Goal: Task Accomplishment & Management: Manage account settings

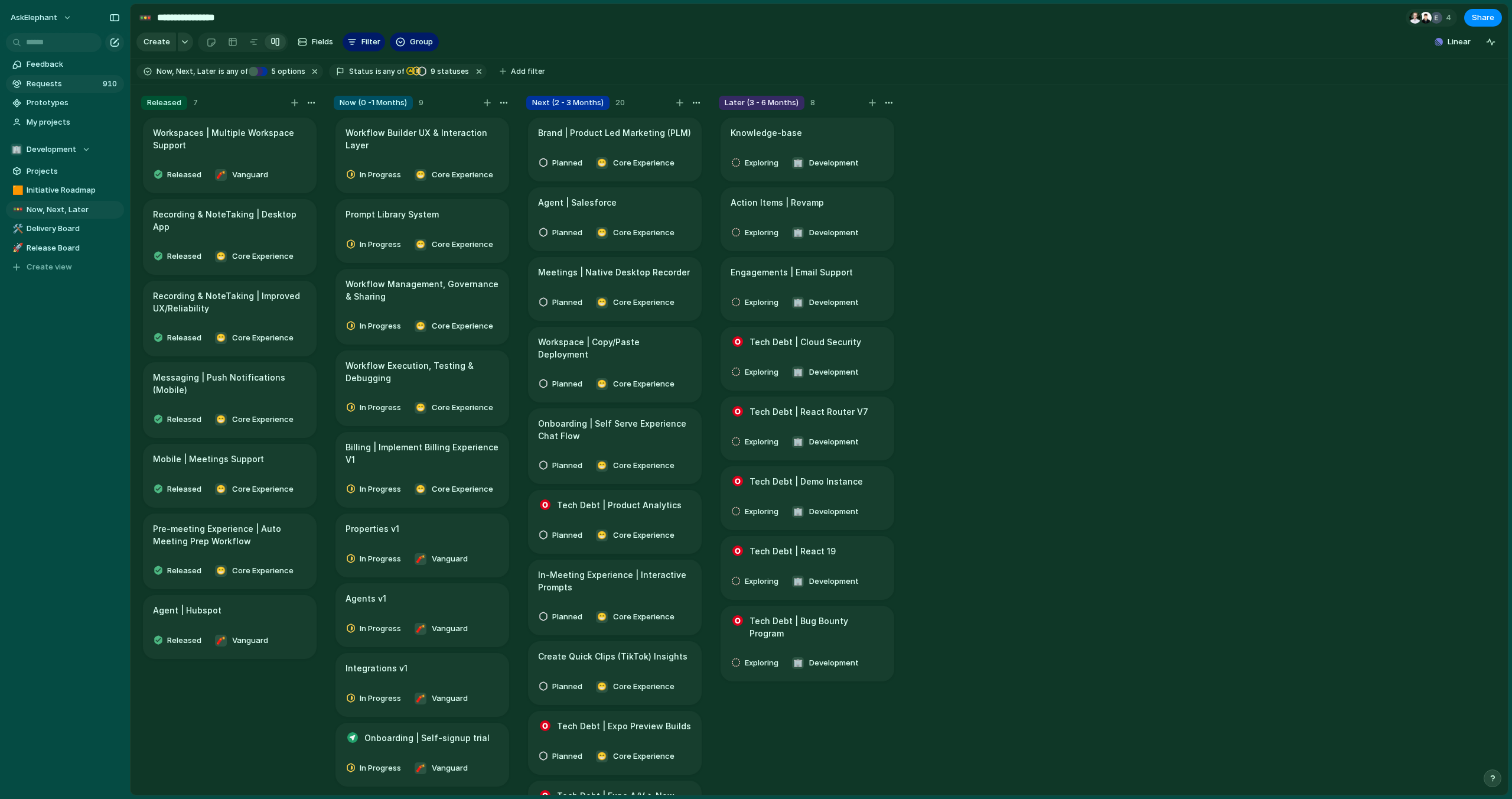
click at [58, 80] on span "Requests" at bounding box center [63, 84] width 73 height 12
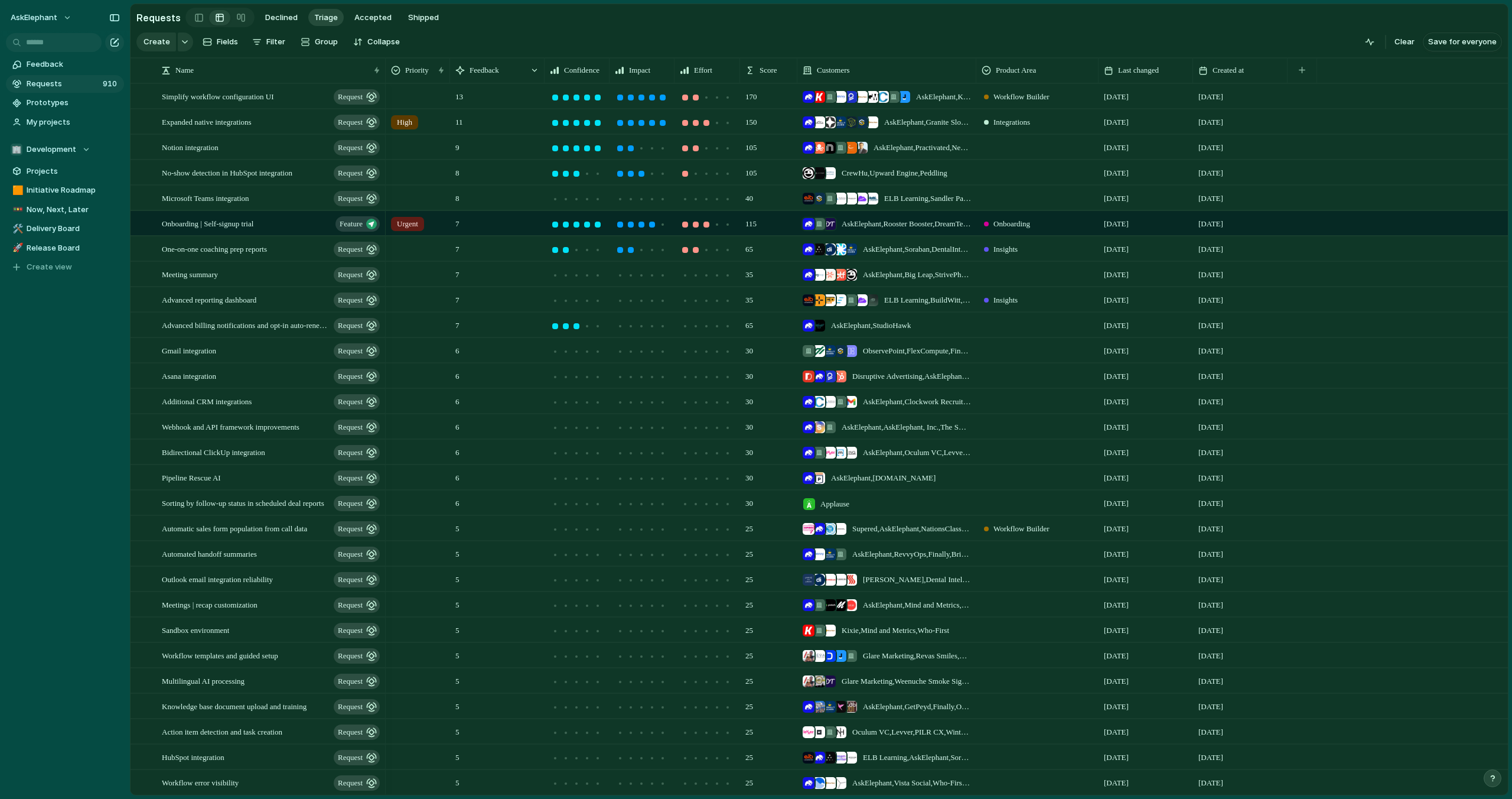
click at [84, 83] on span "Requests" at bounding box center [63, 84] width 73 height 12
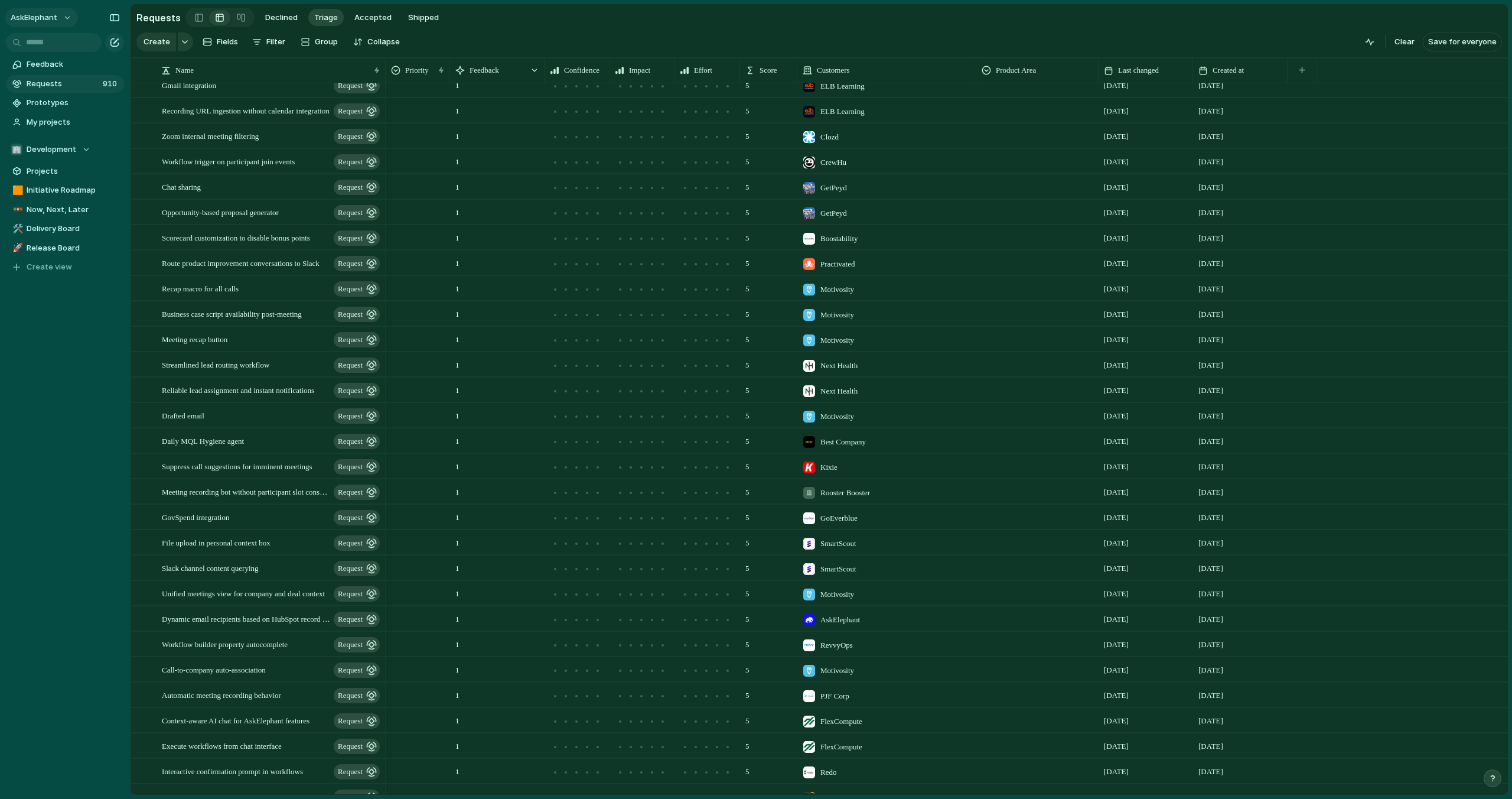
click at [44, 18] on span "AskElephant" at bounding box center [34, 18] width 47 height 12
click at [49, 46] on span "Settings" at bounding box center [43, 44] width 32 height 12
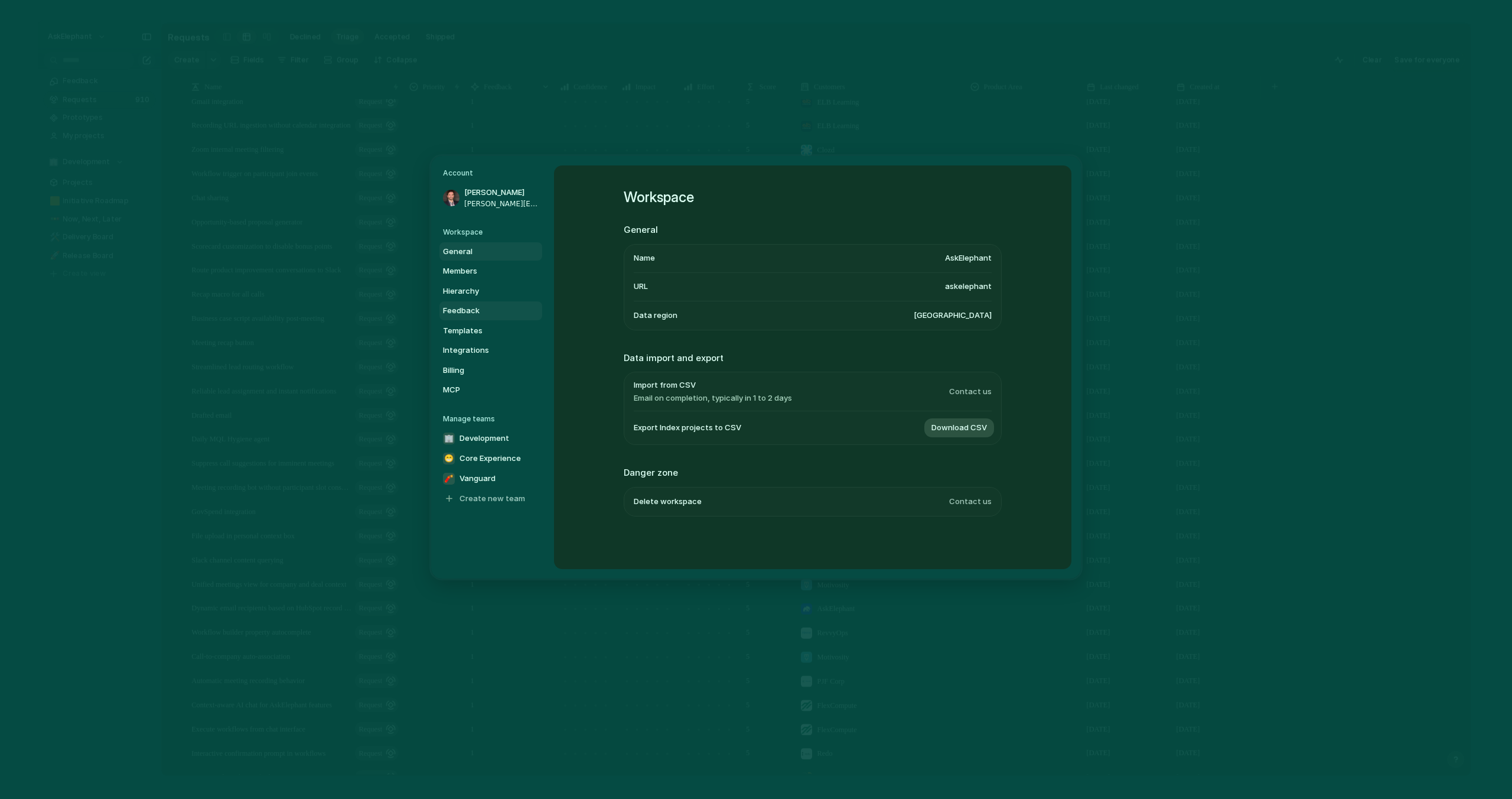
click at [478, 310] on span "Feedback" at bounding box center [480, 311] width 75 height 12
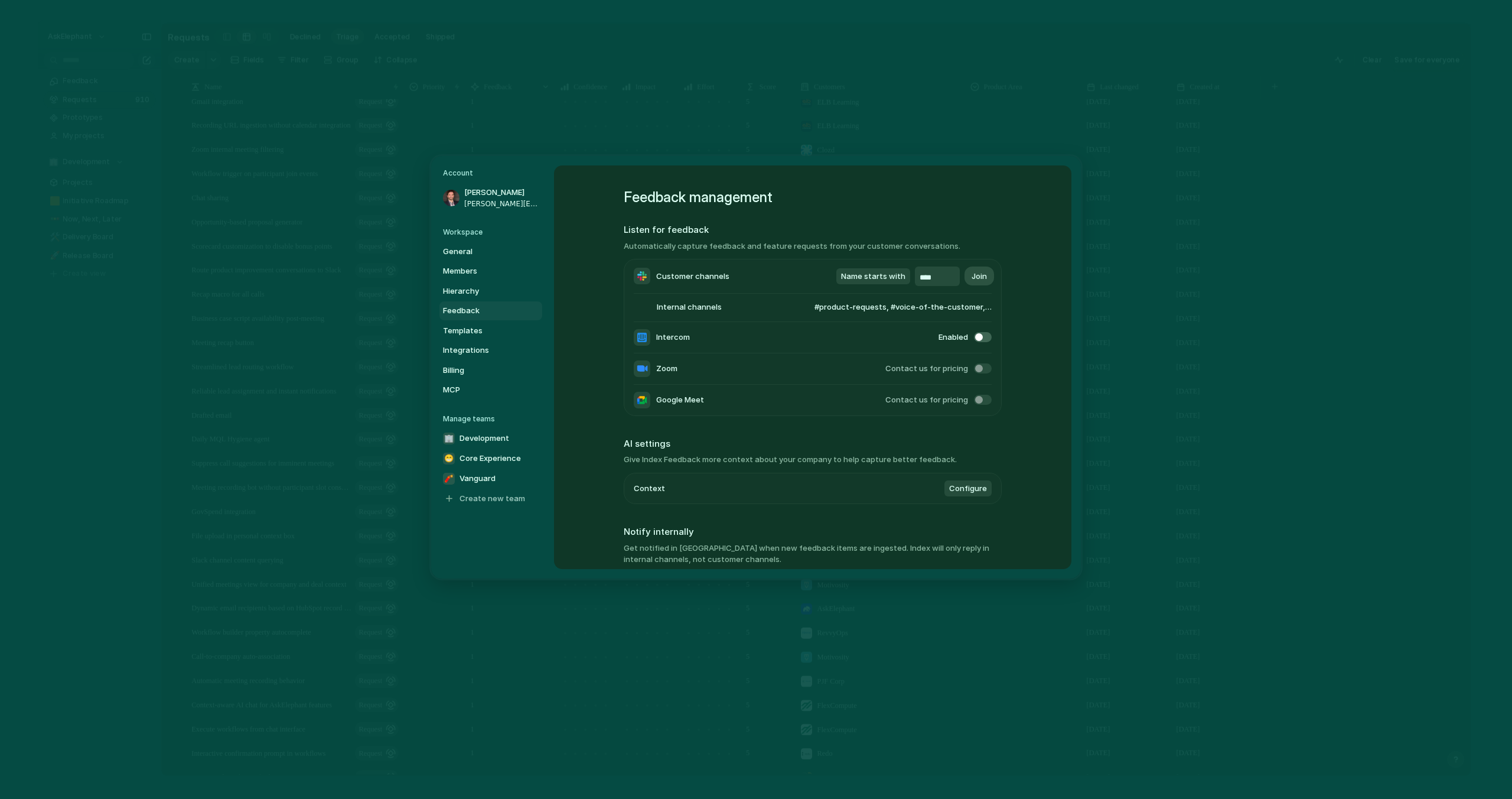
click at [875, 307] on span "#product-requests, #voice-of-the-customer, #agent-requests" at bounding box center [892, 308] width 200 height 12
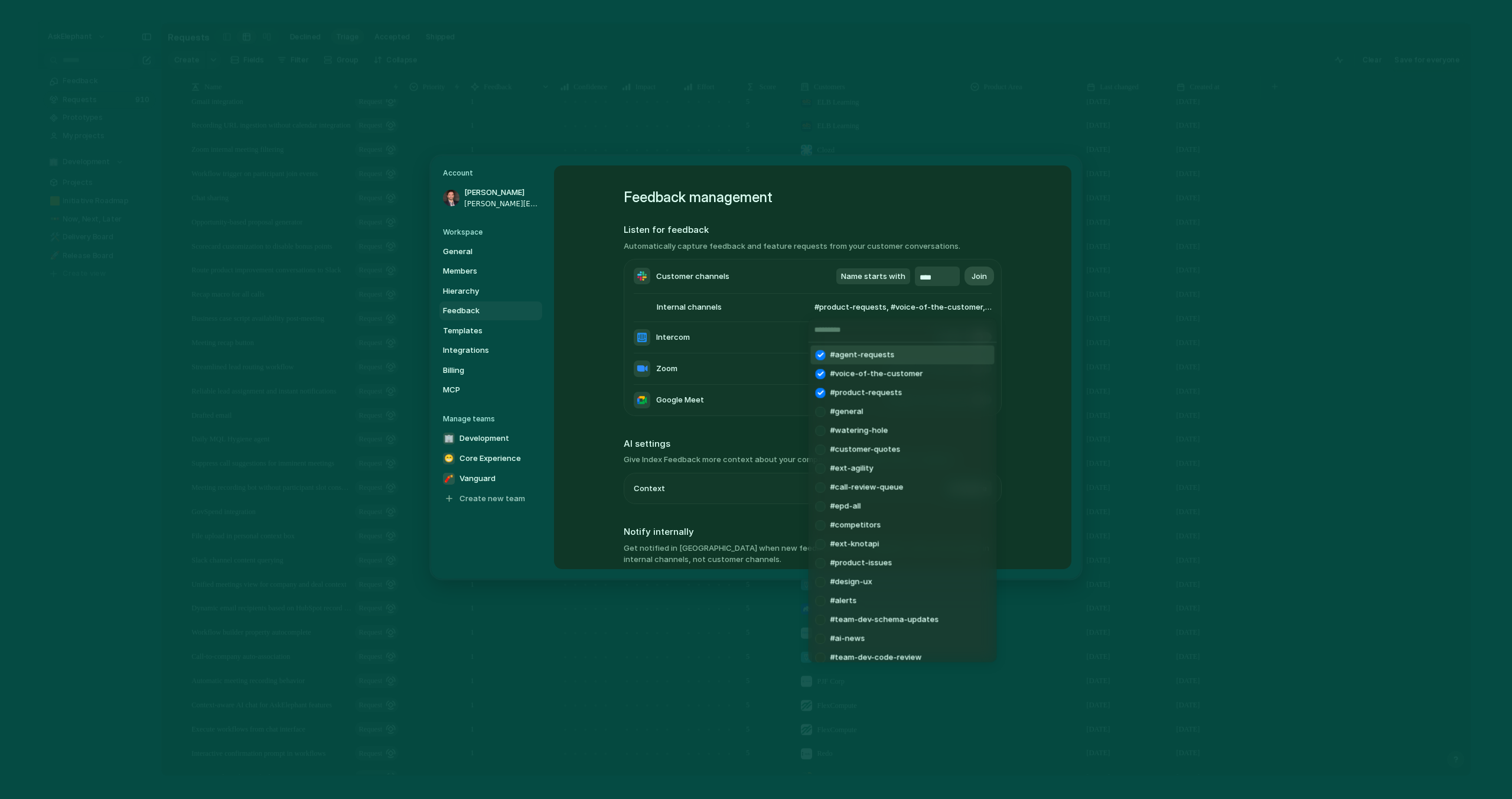
click at [751, 312] on div "#agent-requests #voice-of-the-customer #product-requests #general #watering-hol…" at bounding box center [756, 400] width 1512 height 799
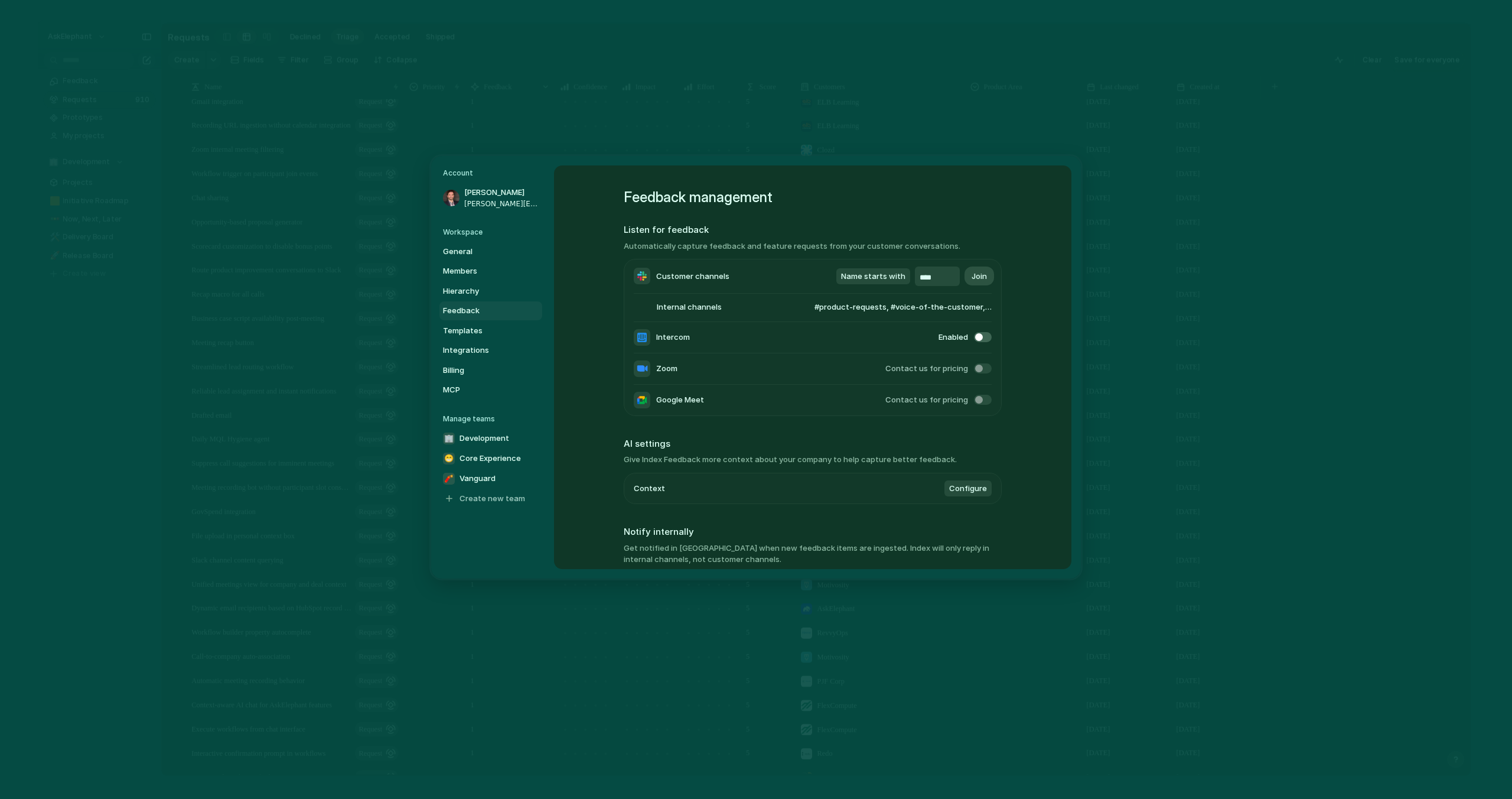
click at [964, 491] on span "Configure" at bounding box center [968, 489] width 38 height 12
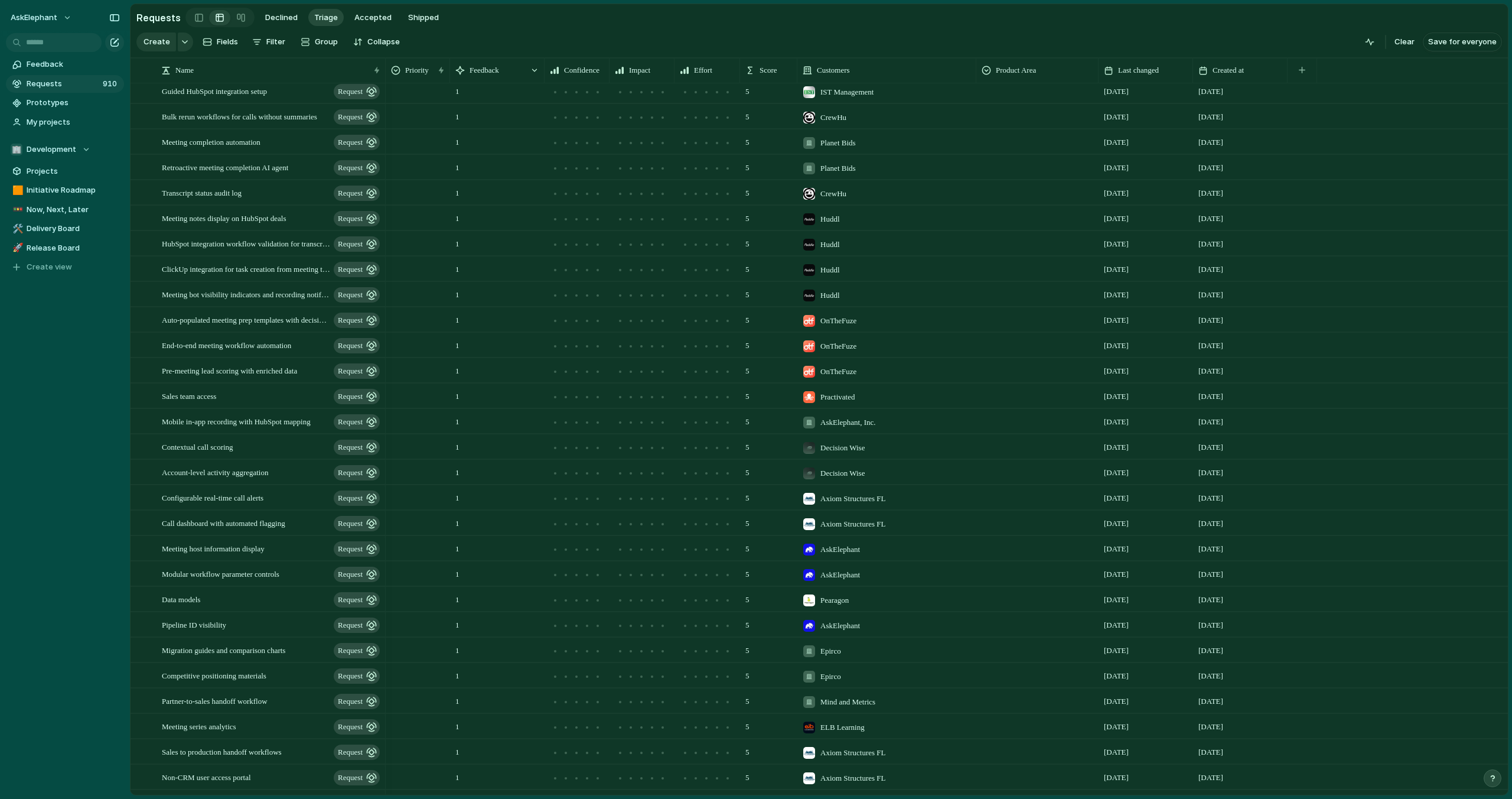
scroll to position [16640, 0]
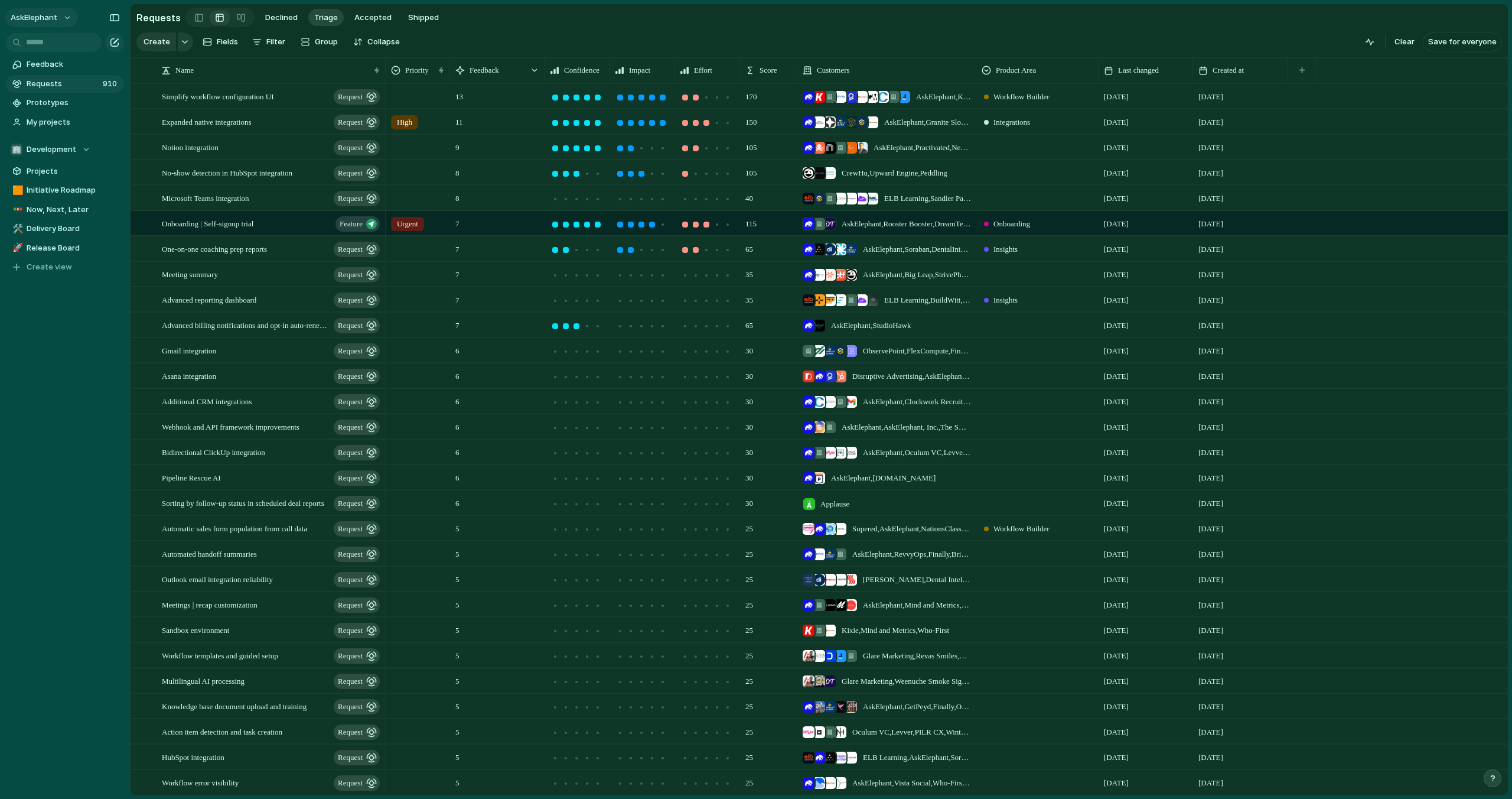
click at [53, 20] on span "AskElephant" at bounding box center [34, 18] width 47 height 12
click at [59, 45] on li "Settings" at bounding box center [57, 44] width 98 height 19
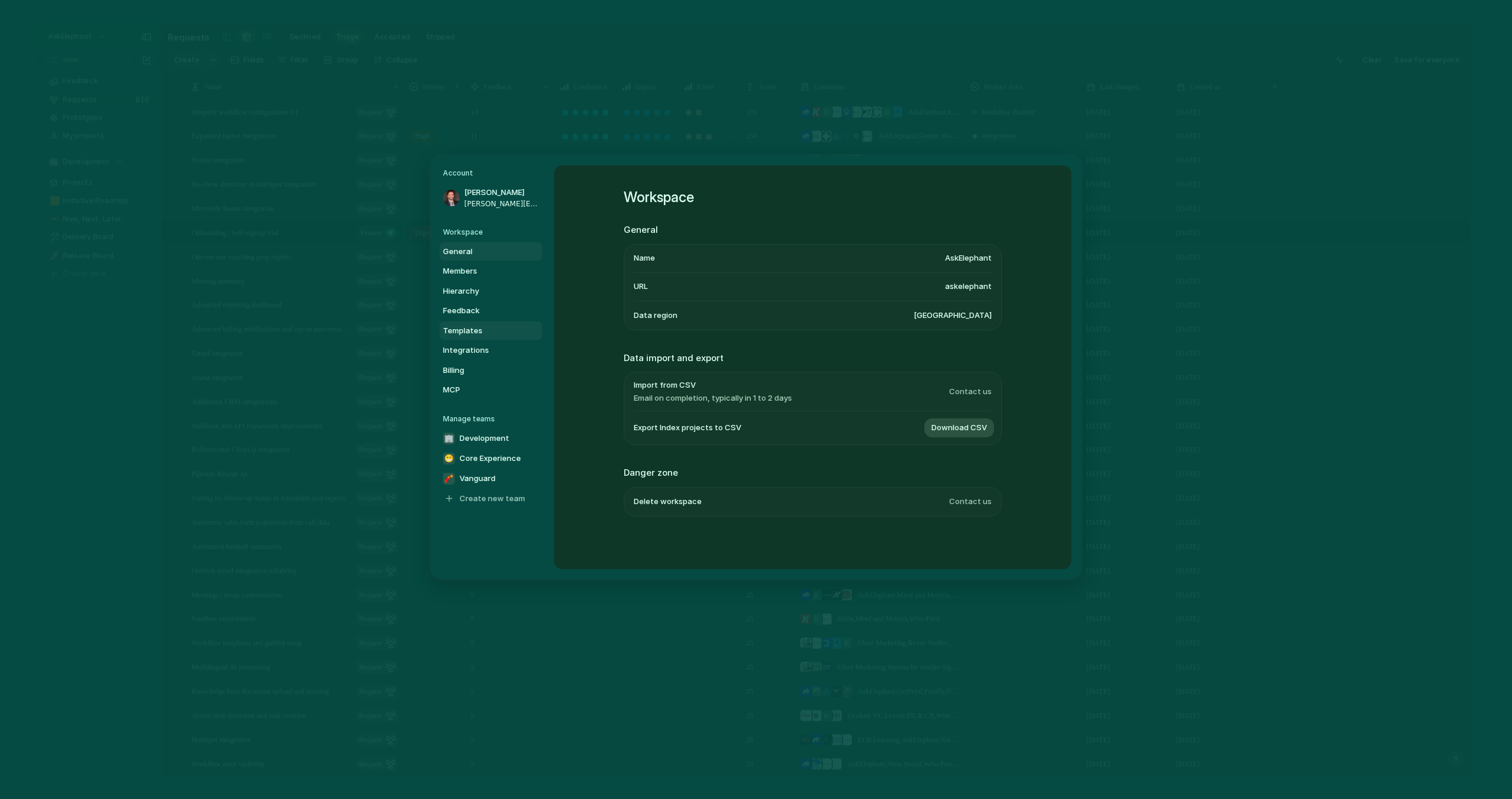
click at [459, 327] on span "Templates" at bounding box center [480, 330] width 75 height 12
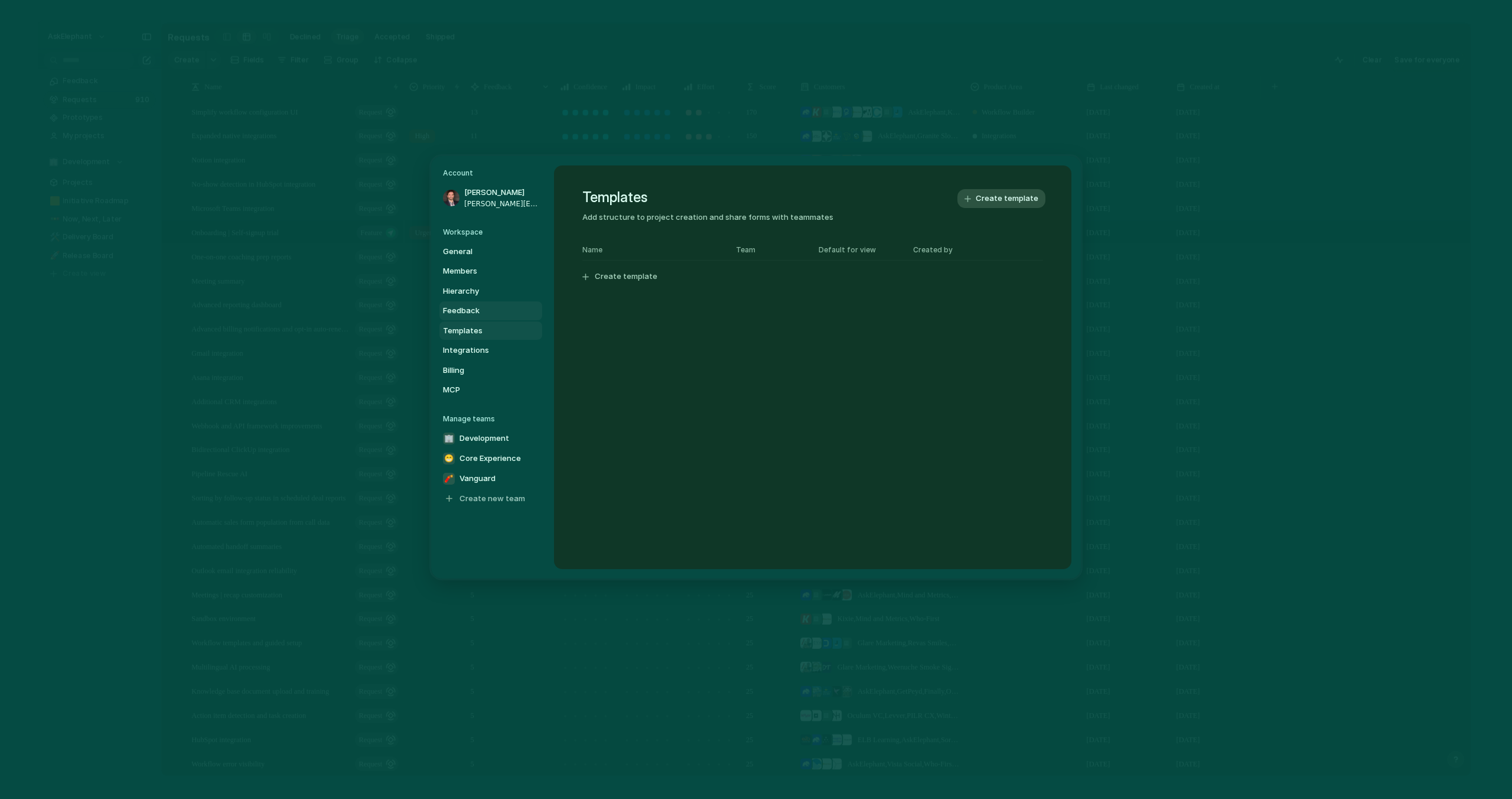
click at [461, 311] on span "Feedback" at bounding box center [480, 311] width 75 height 12
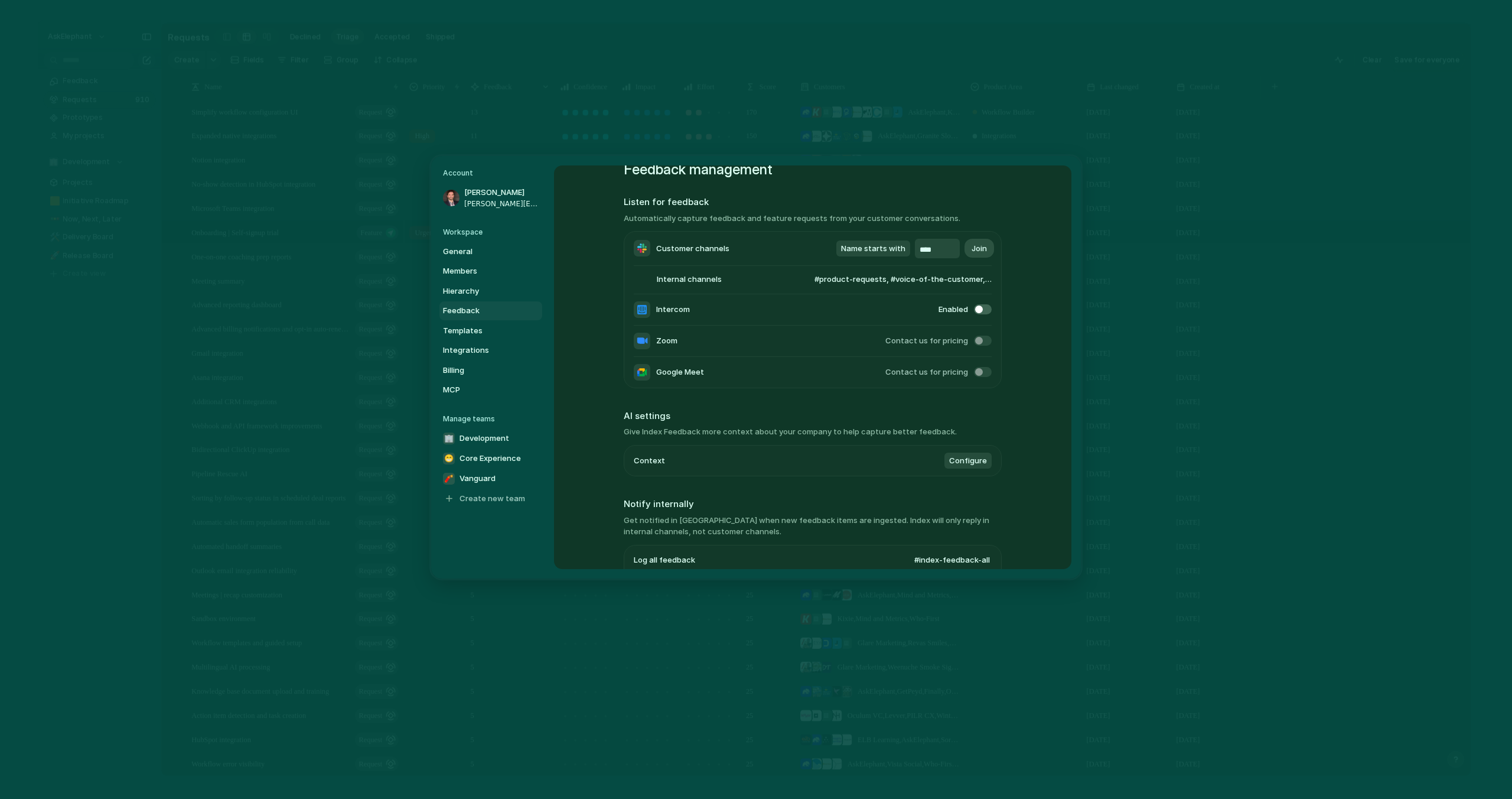
scroll to position [33, 0]
click at [976, 458] on span "Configure" at bounding box center [968, 455] width 38 height 12
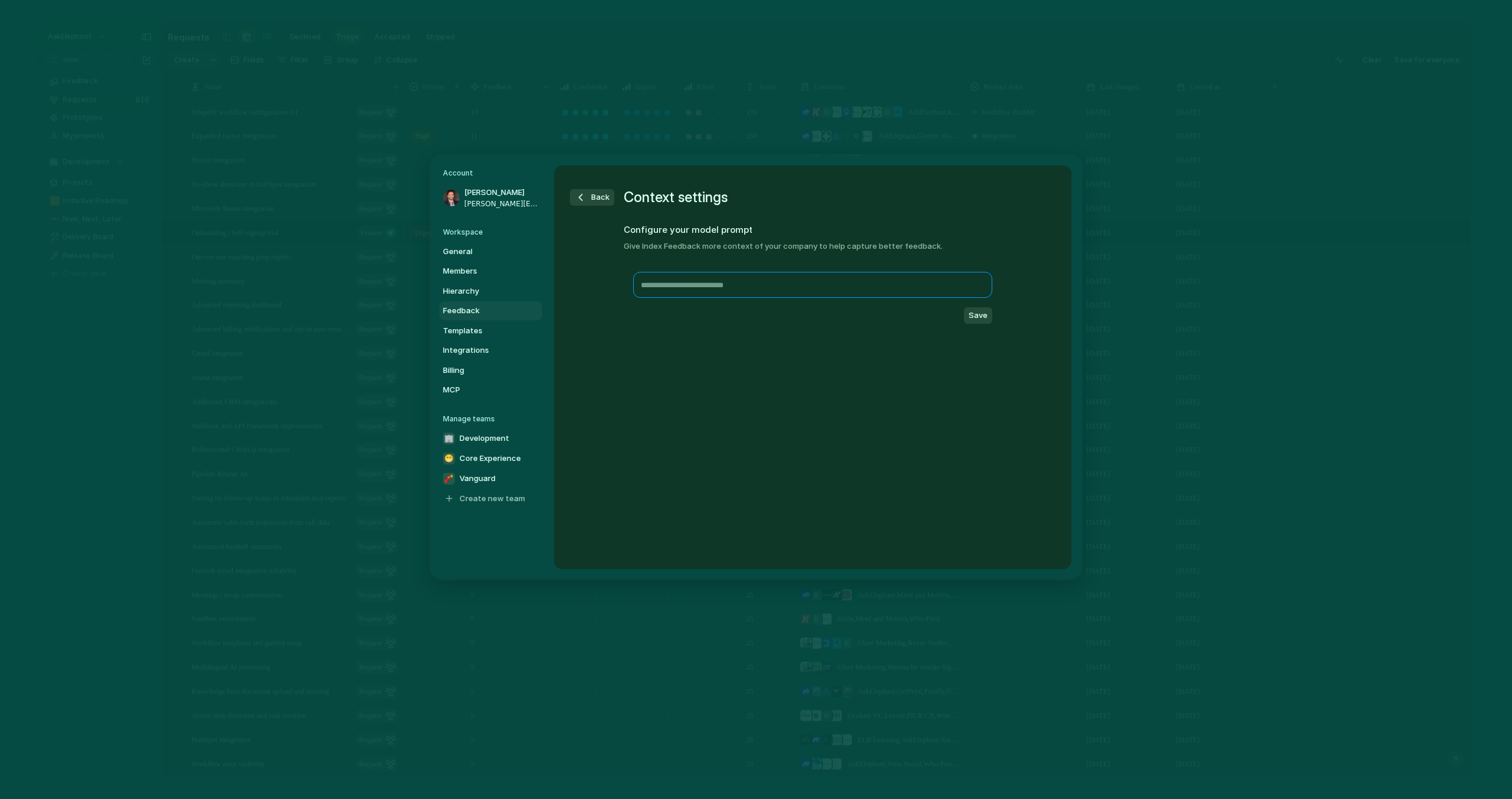
paste textarea "**********"
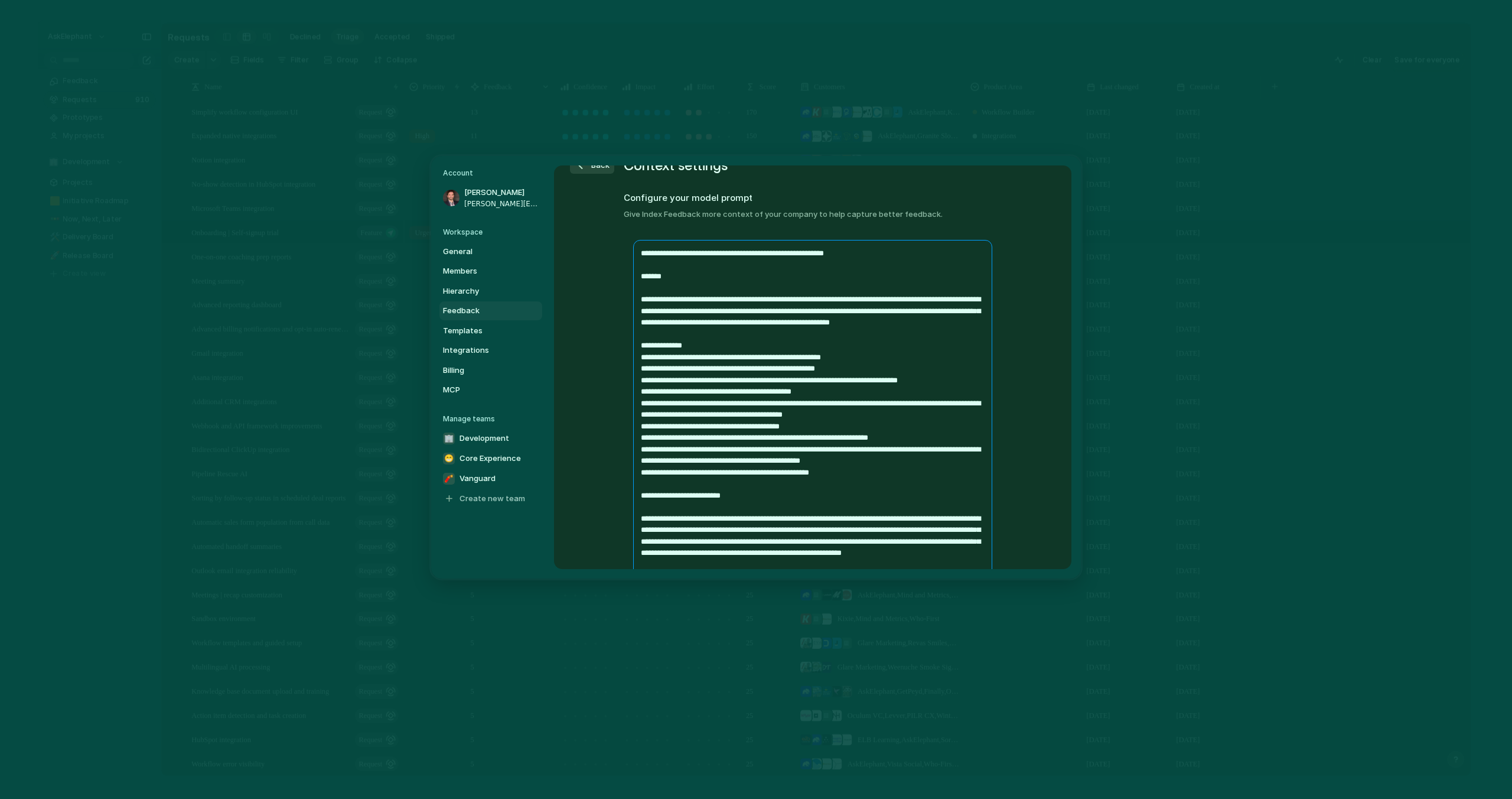
scroll to position [34, 0]
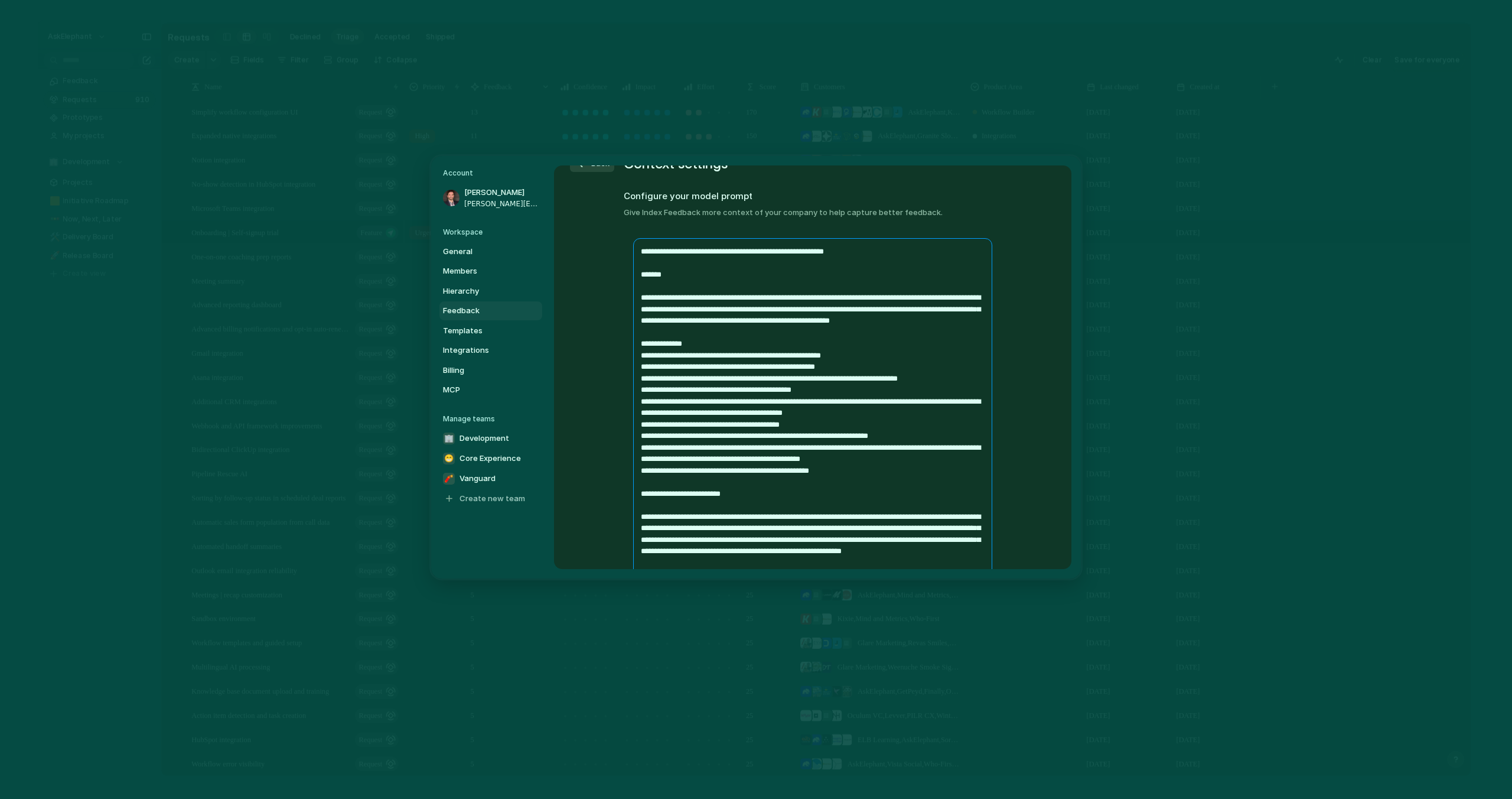
drag, startPoint x: 803, startPoint y: 253, endPoint x: 737, endPoint y: 262, distance: 66.6
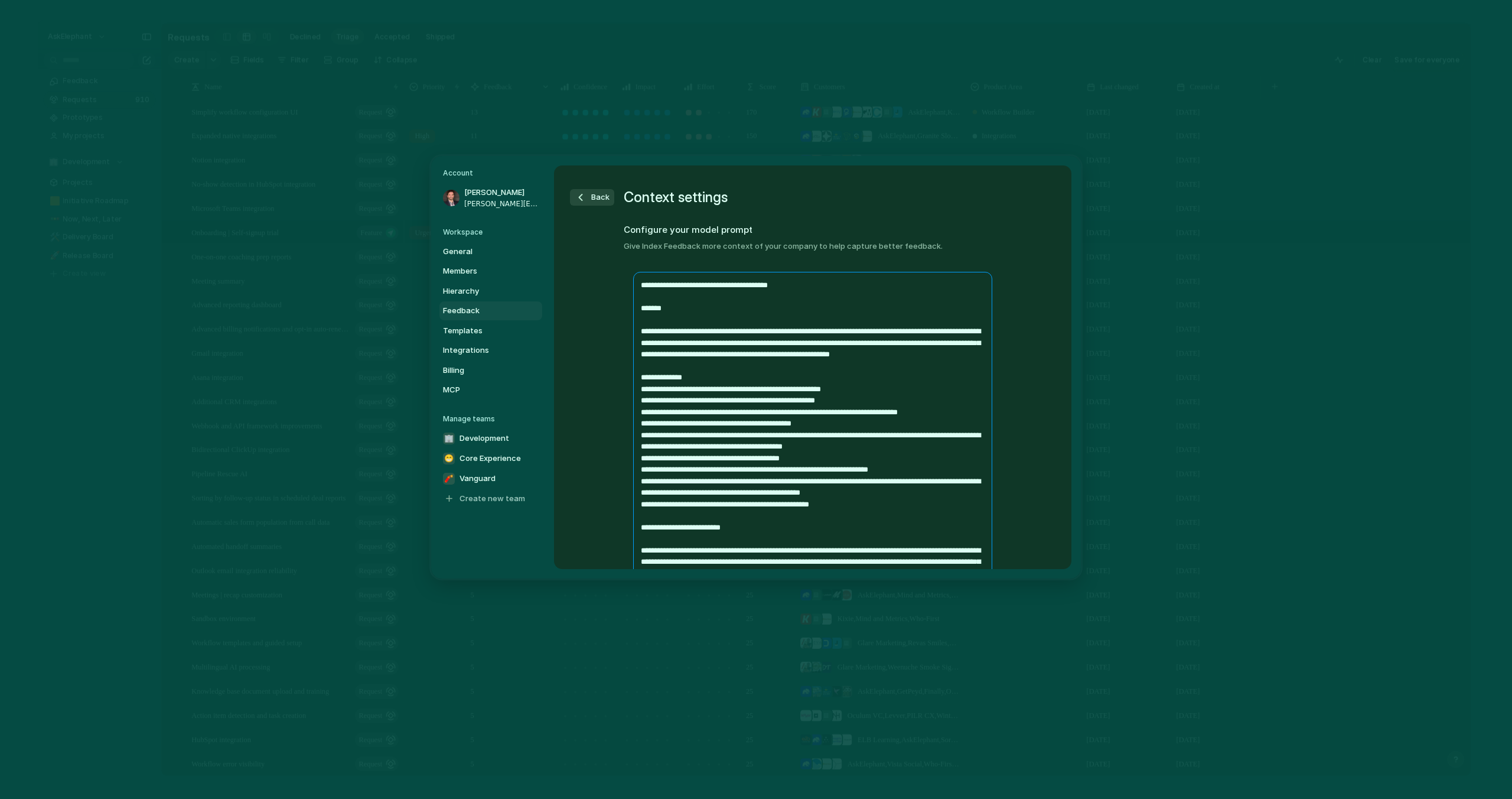
drag, startPoint x: 772, startPoint y: 286, endPoint x: 770, endPoint y: 306, distance: 20.1
drag, startPoint x: 802, startPoint y: 331, endPoint x: 765, endPoint y: 337, distance: 37.5
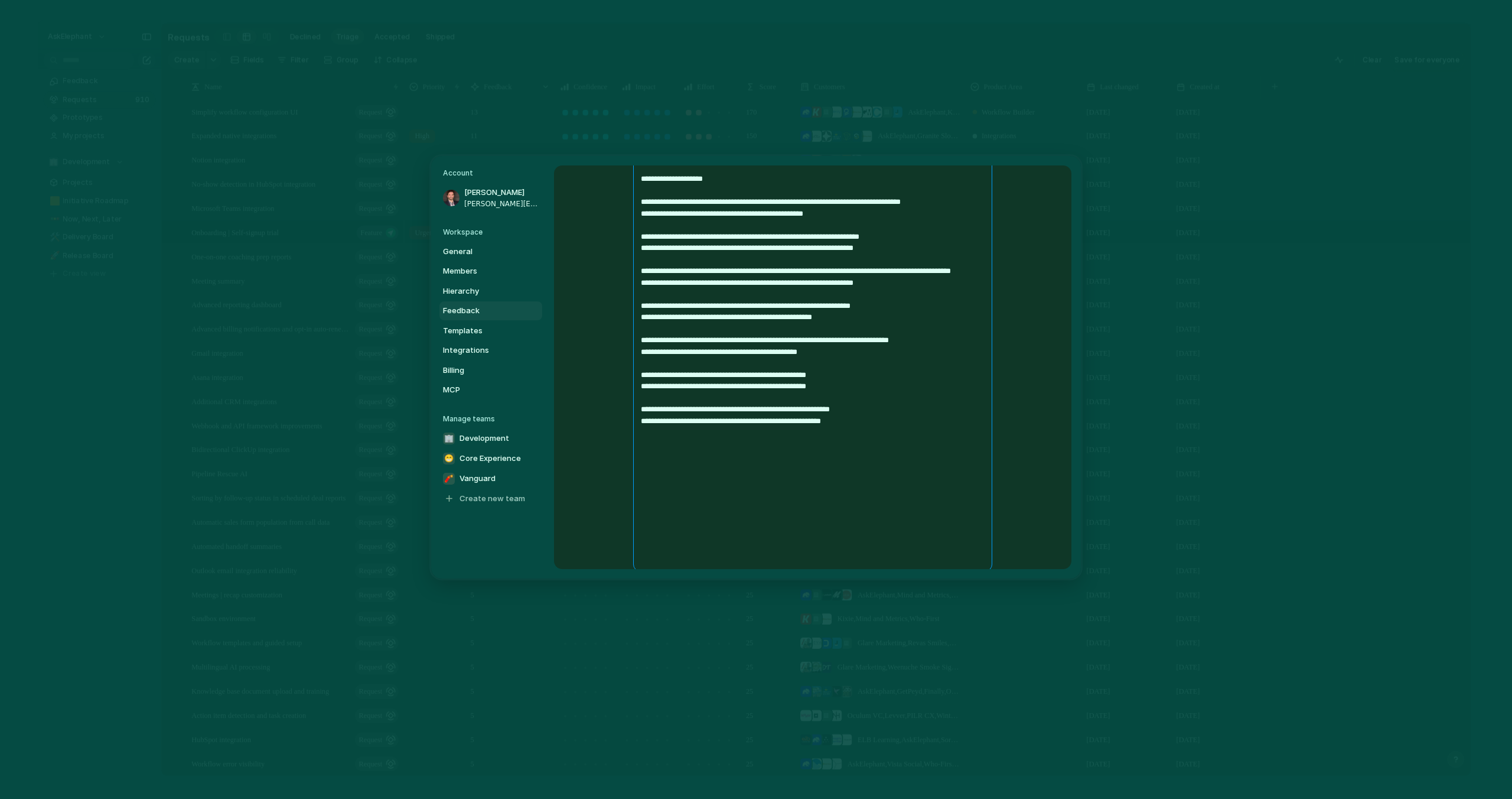
scroll to position [1407, 0]
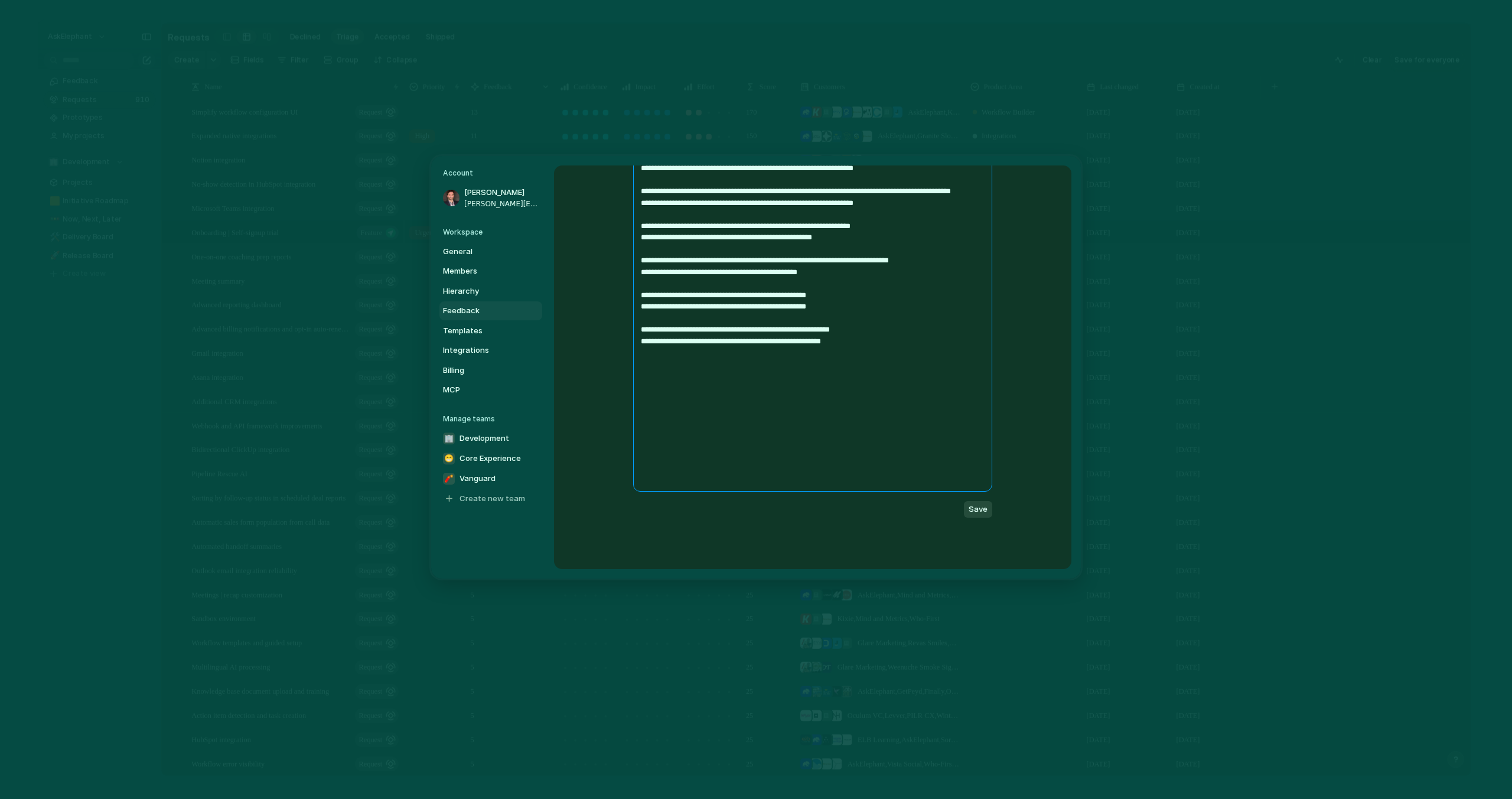
type textarea "**********"
click at [978, 511] on span "Save" at bounding box center [978, 509] width 19 height 12
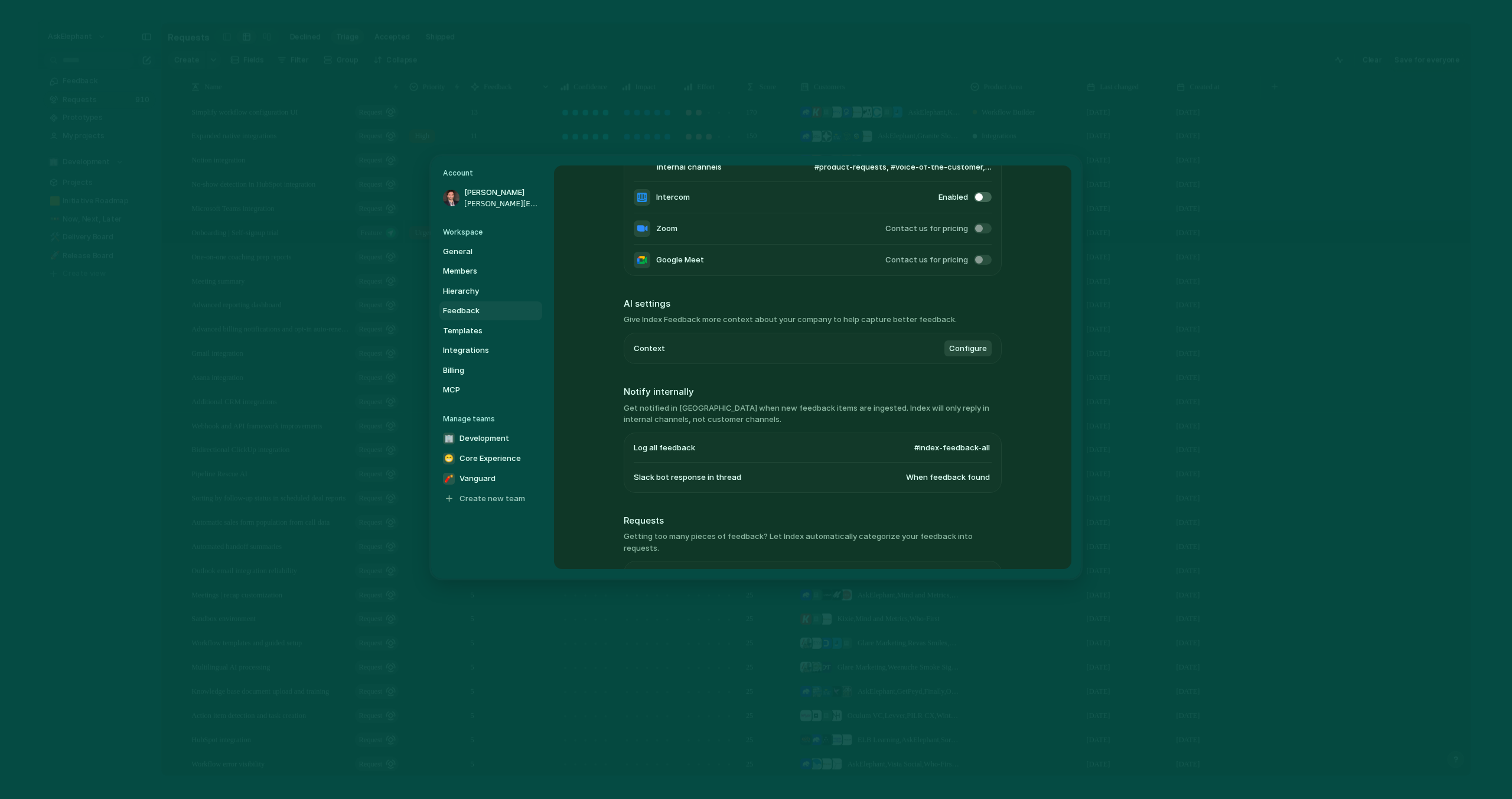
scroll to position [135, 0]
click at [963, 356] on span "Configure" at bounding box center [968, 353] width 38 height 12
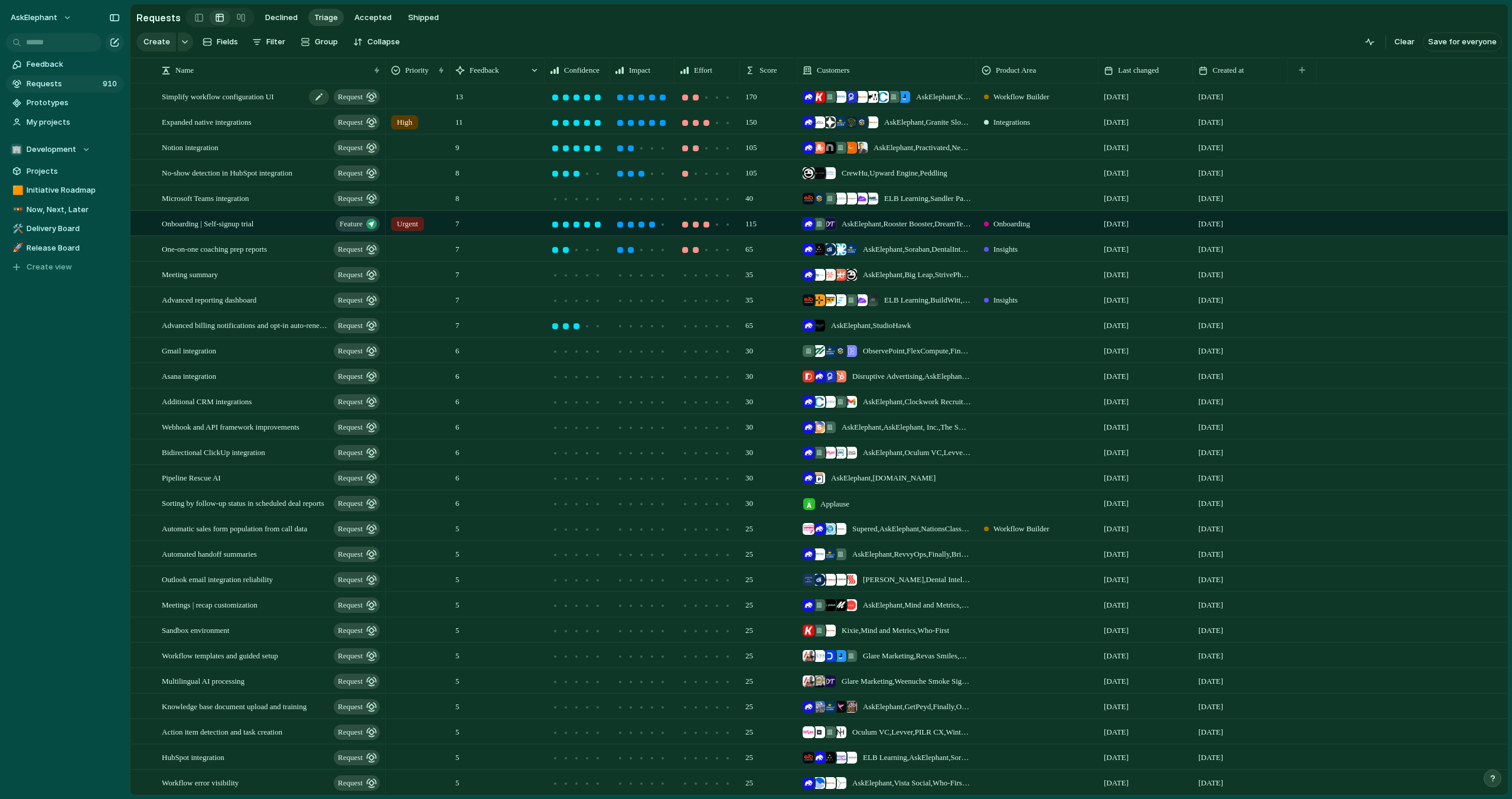
click at [232, 98] on span "Simplify workflow configuration UI" at bounding box center [218, 96] width 112 height 13
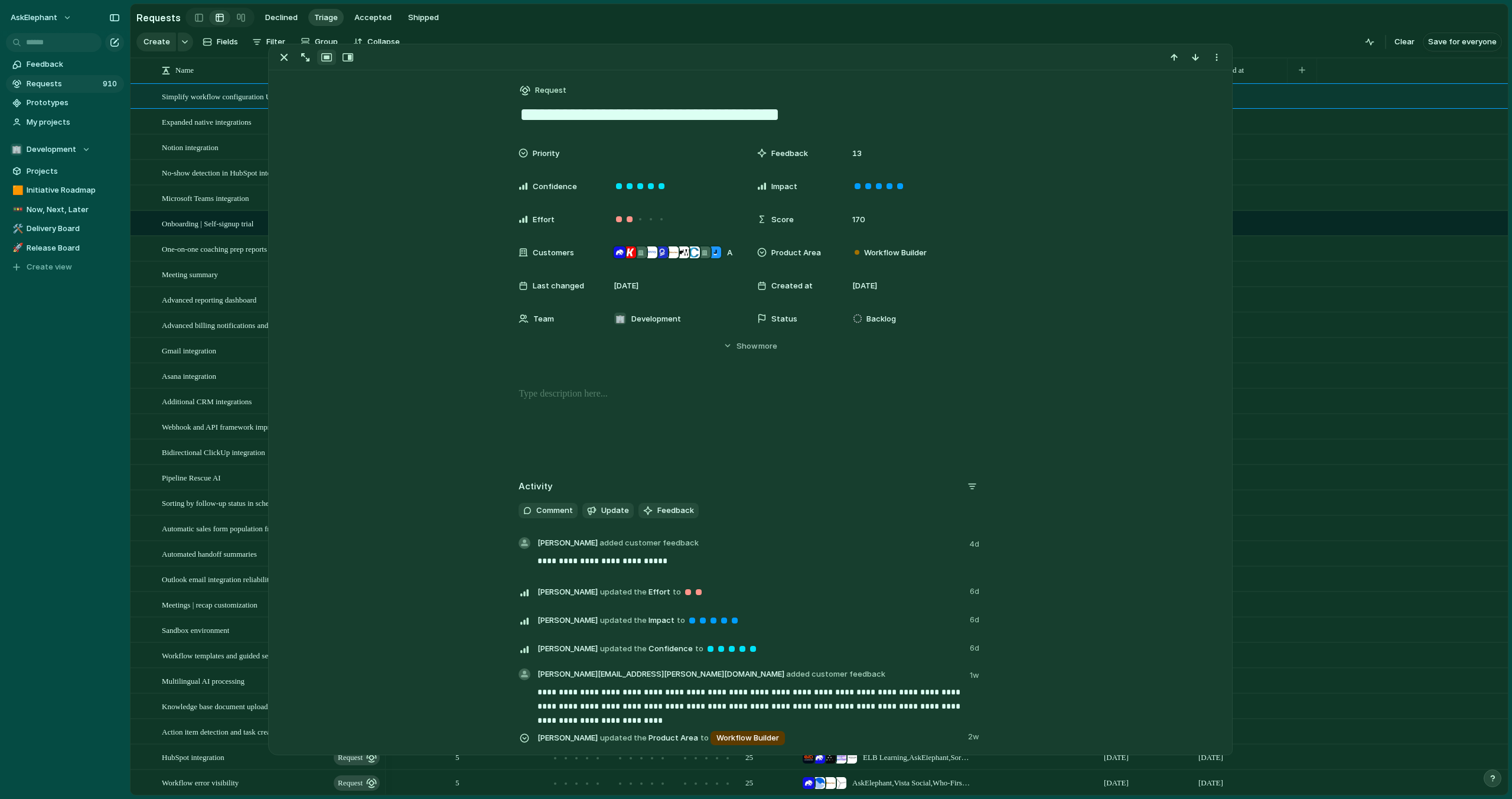
click at [1016, 27] on section "Requests Declined Triage Accepted Shipped" at bounding box center [819, 18] width 1378 height 27
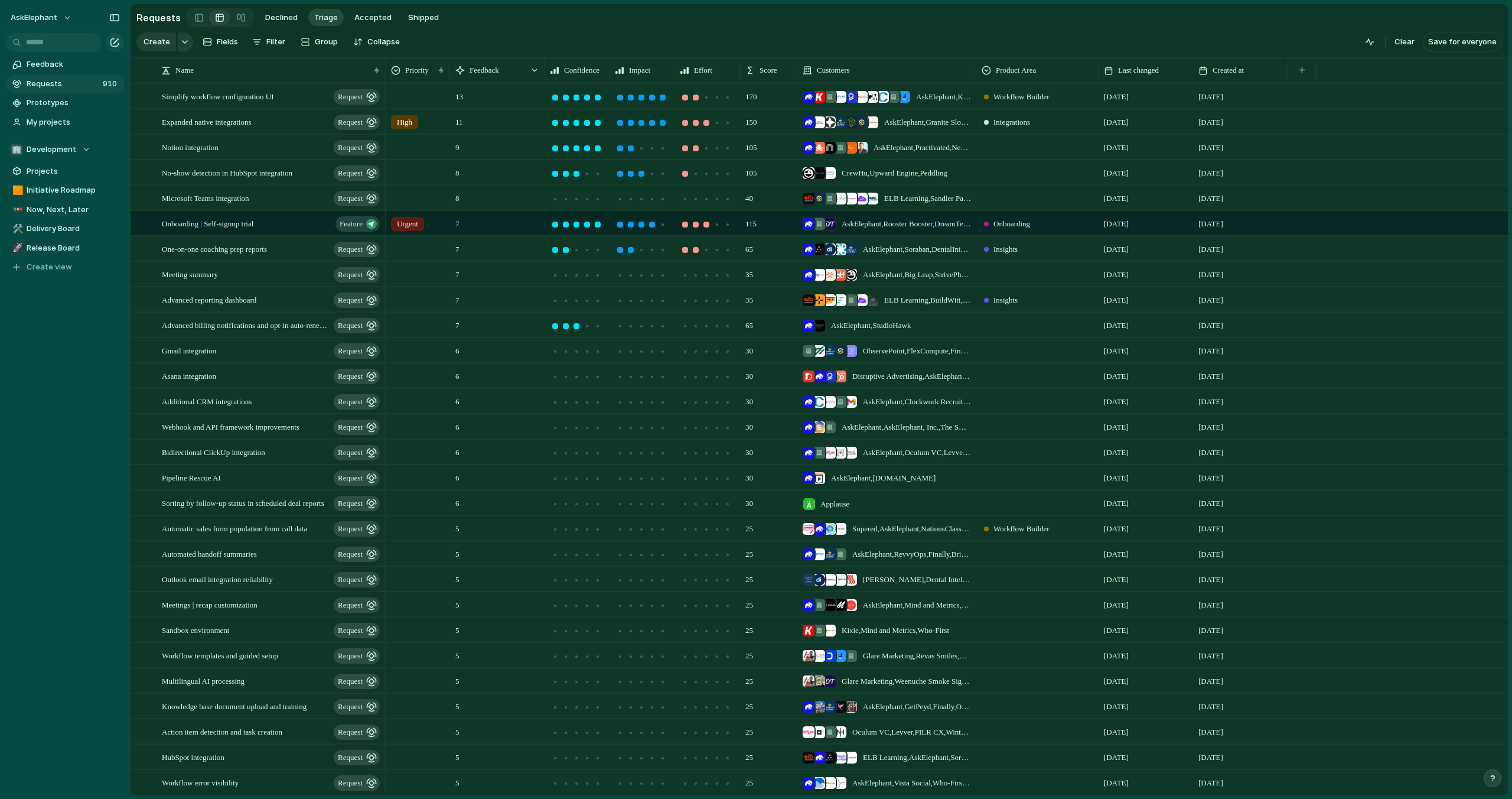
click at [78, 89] on link "Requests 910" at bounding box center [65, 84] width 118 height 18
click at [73, 85] on span "Requests" at bounding box center [63, 84] width 73 height 12
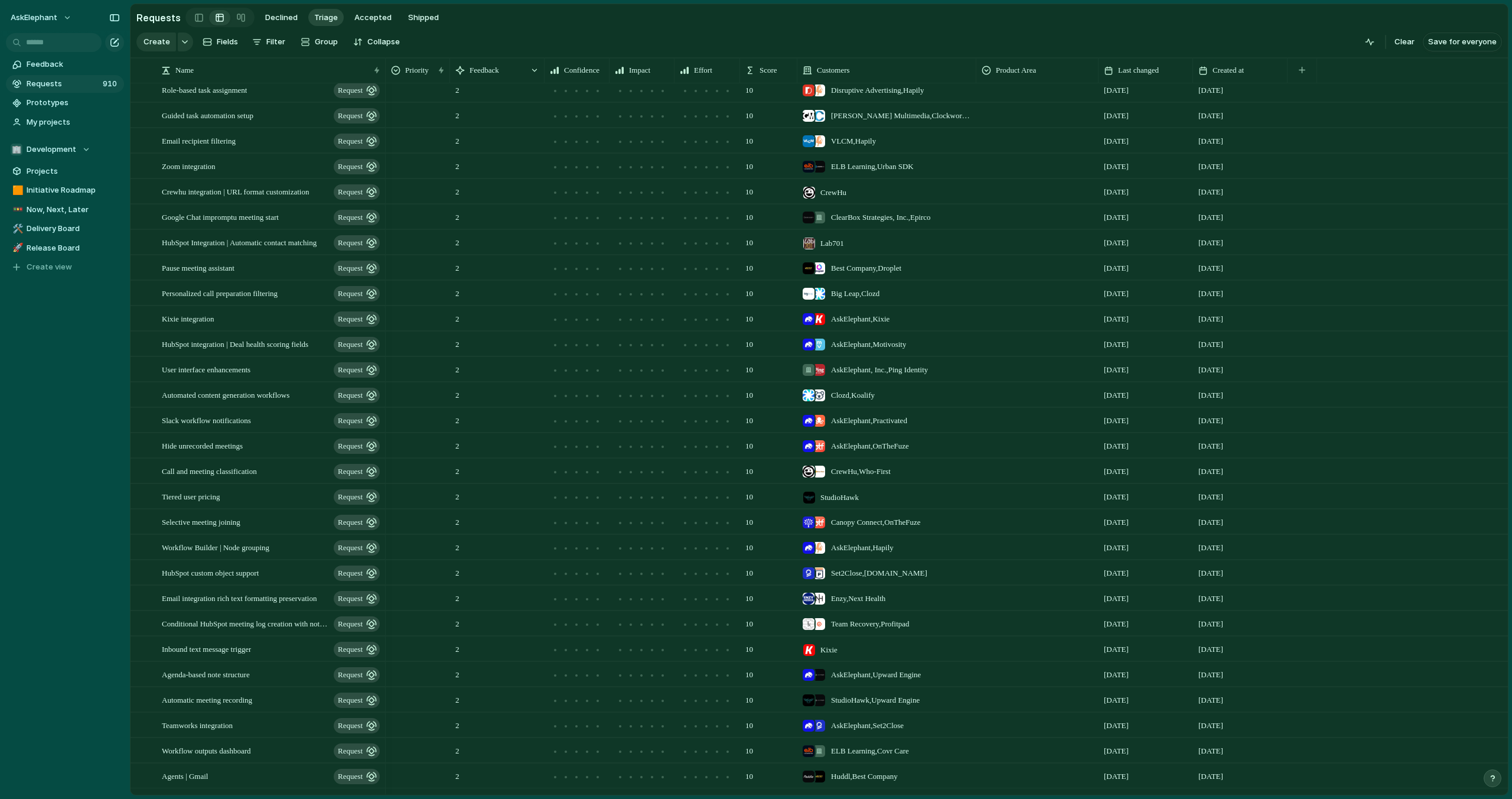
scroll to position [3255, 0]
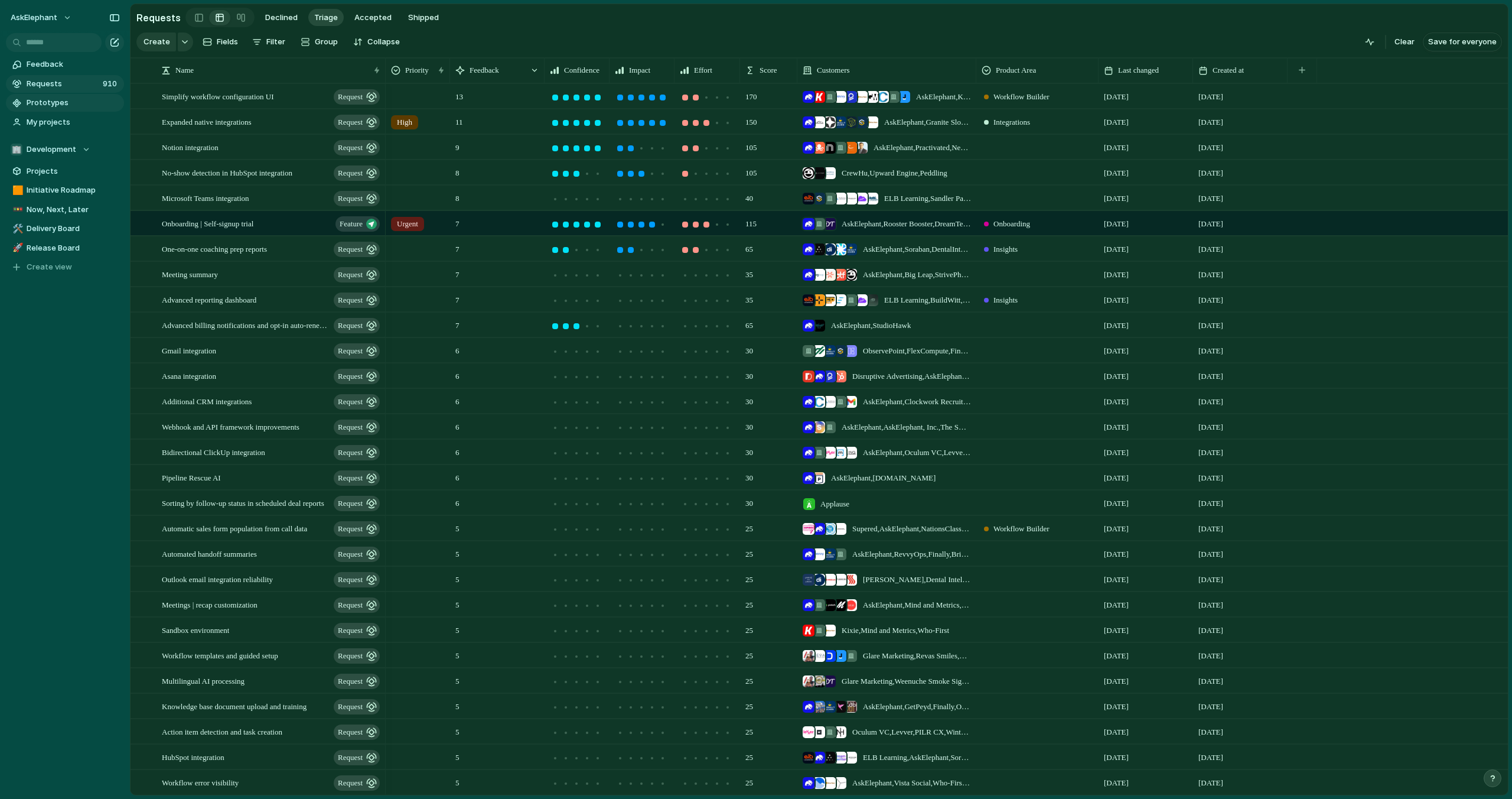
click at [47, 99] on span "Prototypes" at bounding box center [73, 103] width 93 height 12
click at [52, 85] on span "Requests" at bounding box center [63, 84] width 73 height 12
